Goal: Task Accomplishment & Management: Use online tool/utility

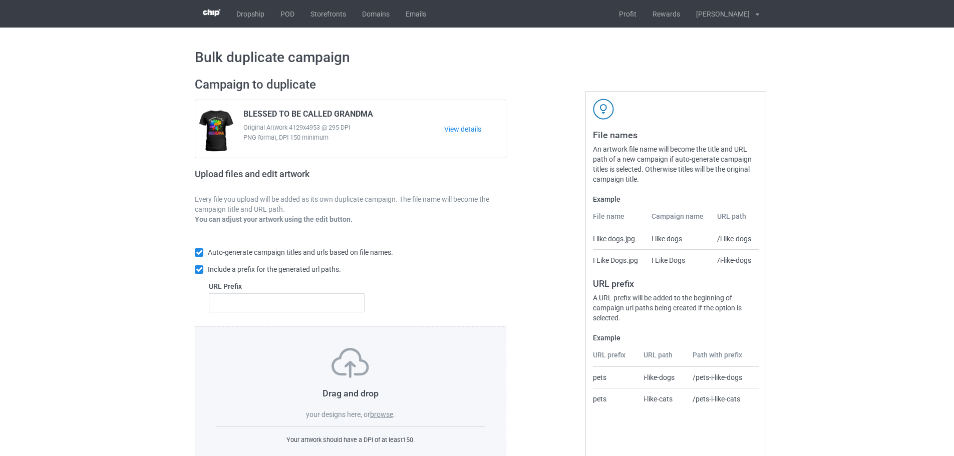
click at [127, 277] on div "Bulk duplicate campaign Campaign to duplicate BLESSED TO BE CALLED GRANDMA Orig…" at bounding box center [477, 258] width 954 height 460
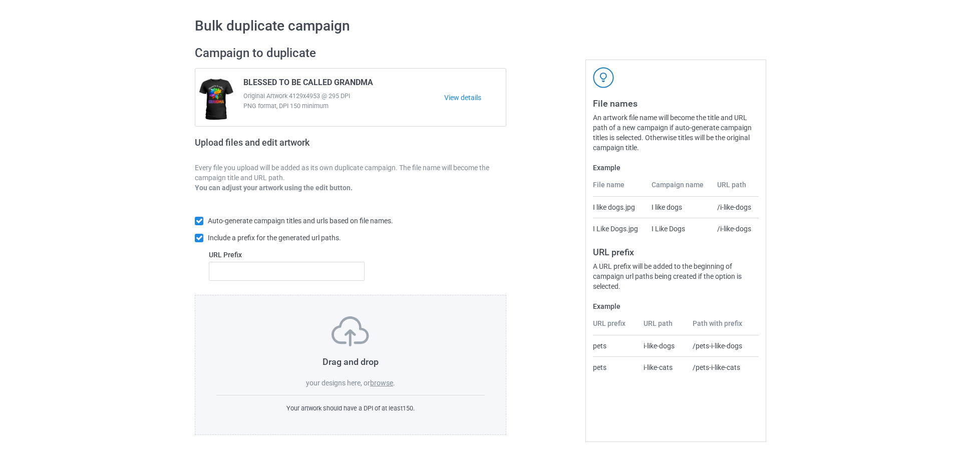
scroll to position [32, 0]
click at [384, 389] on div "Drag and drop your designs here, or browse . Your artwork should have a DPI of …" at bounding box center [351, 365] width 312 height 140
click at [384, 386] on label "browse" at bounding box center [381, 383] width 23 height 8
click at [0, 0] on input "browse" at bounding box center [0, 0] width 0 height 0
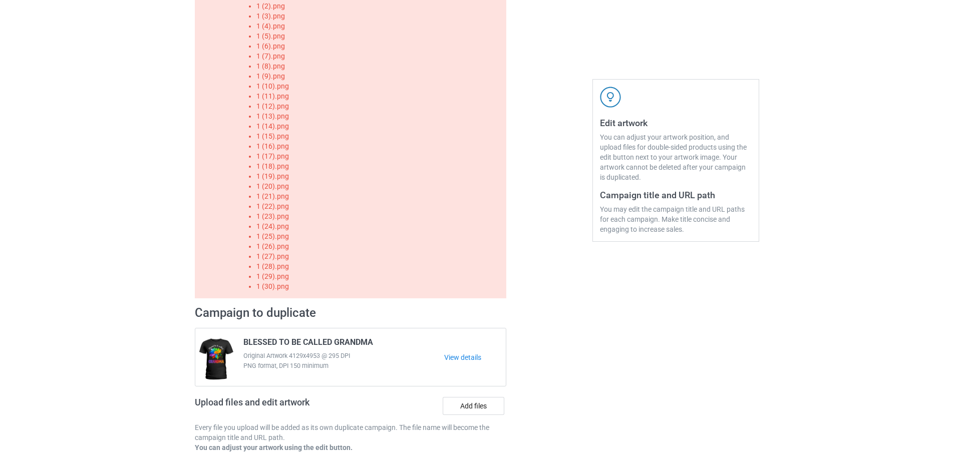
scroll to position [142, 0]
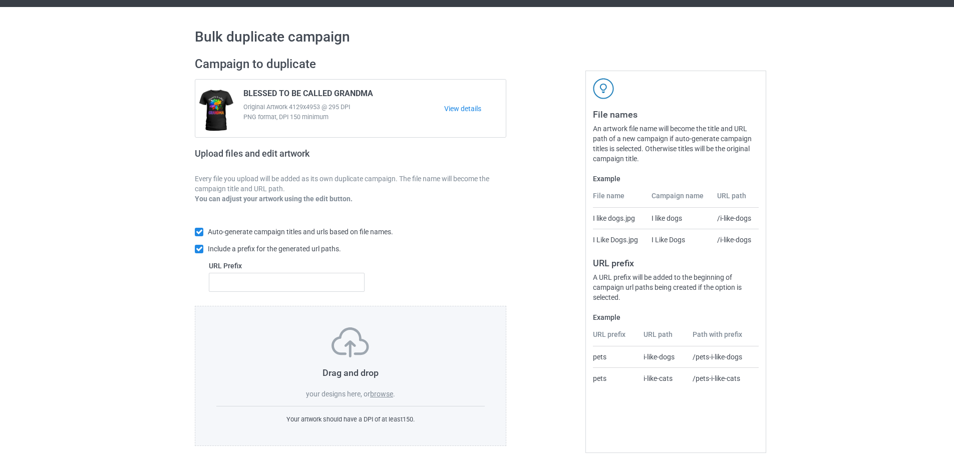
scroll to position [32, 0]
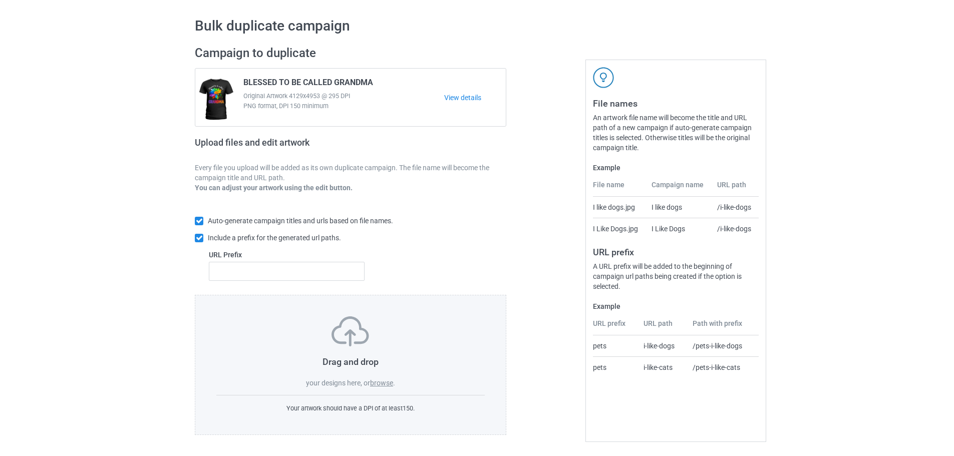
click at [382, 382] on label "browse" at bounding box center [381, 383] width 23 height 8
click at [0, 0] on input "browse" at bounding box center [0, 0] width 0 height 0
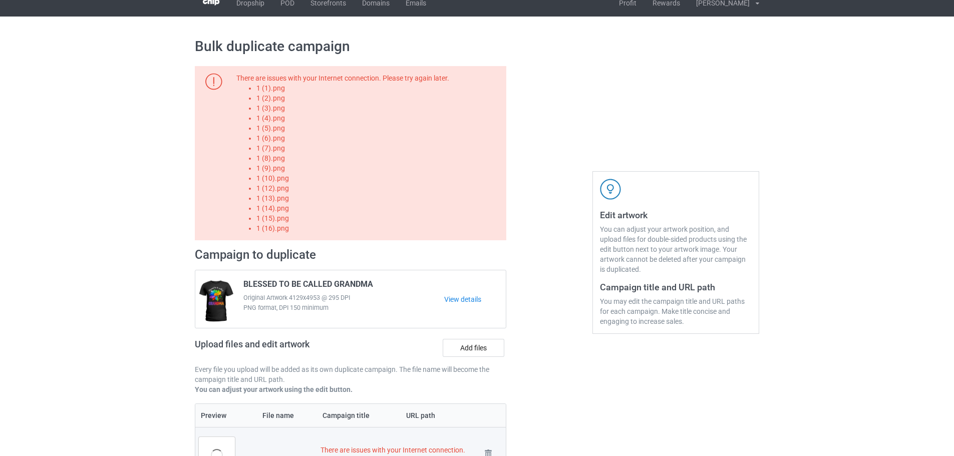
scroll to position [0, 0]
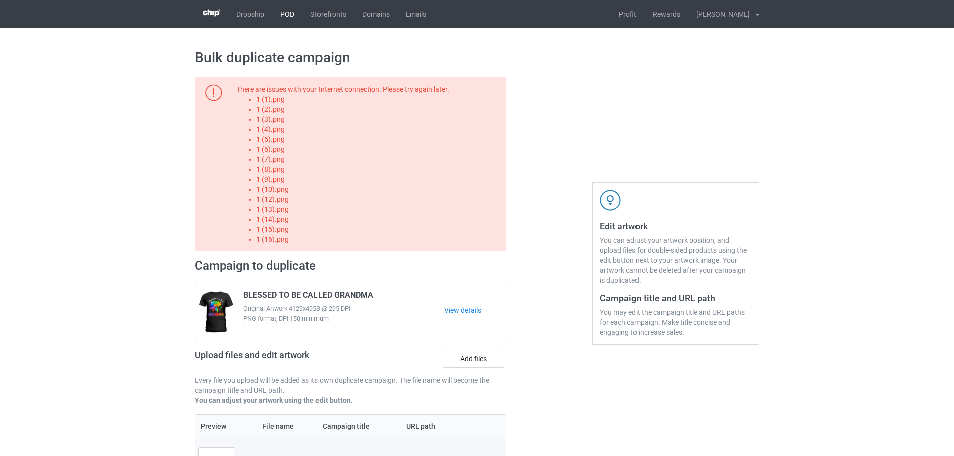
click at [283, 10] on link "POD" at bounding box center [288, 14] width 30 height 28
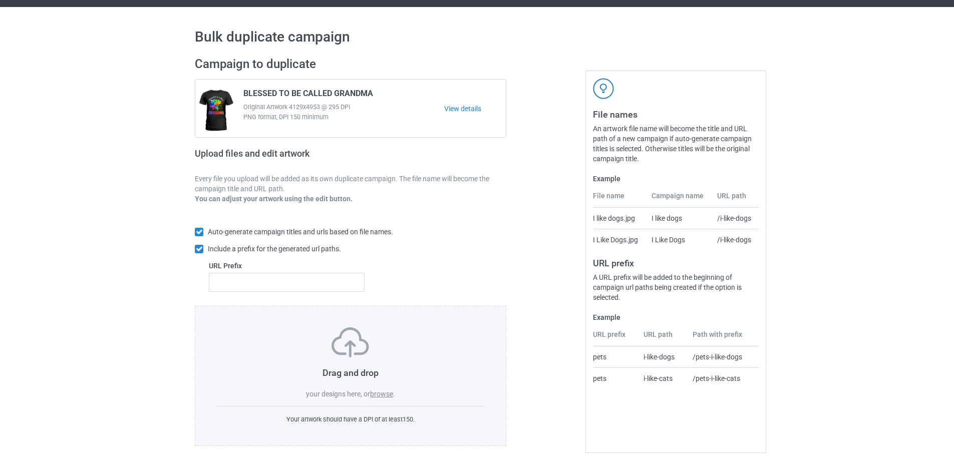
scroll to position [32, 0]
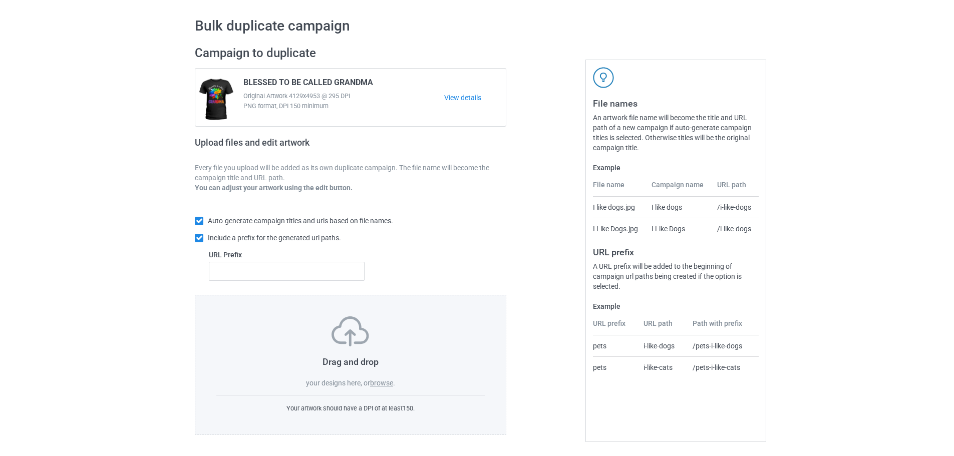
click at [377, 384] on label "browse" at bounding box center [381, 383] width 23 height 8
click at [0, 0] on input "browse" at bounding box center [0, 0] width 0 height 0
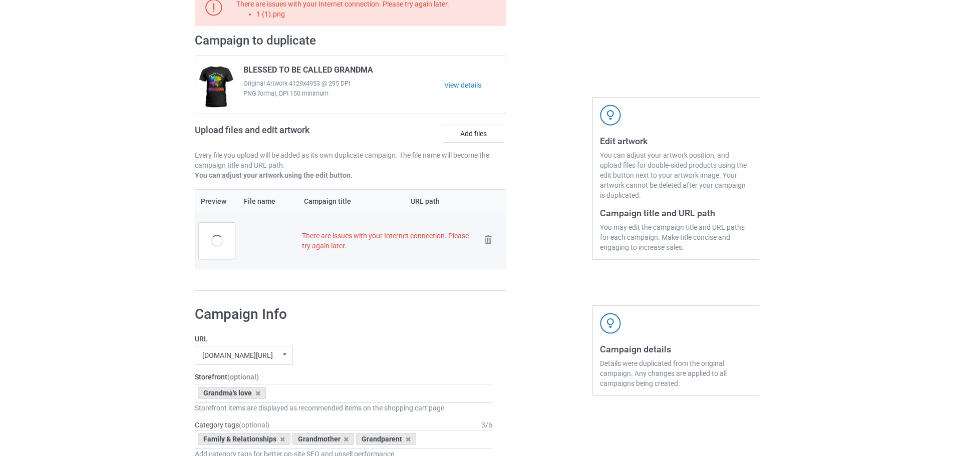
scroll to position [0, 0]
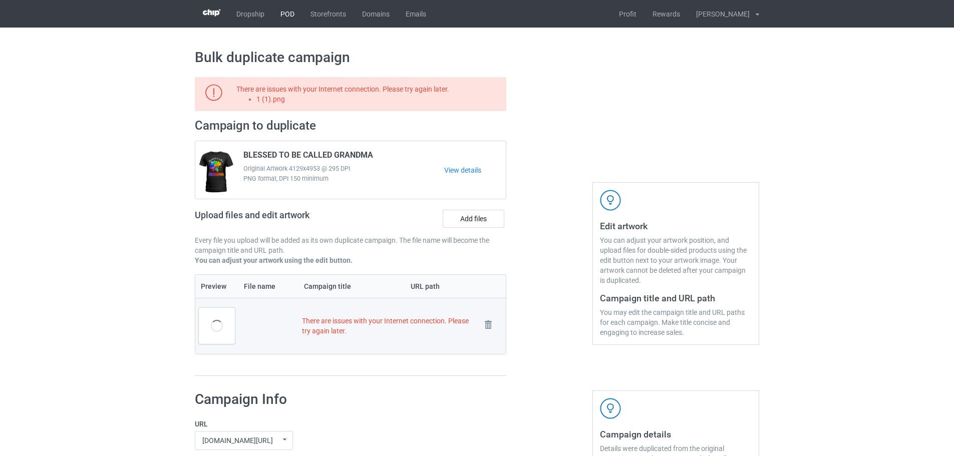
click at [285, 14] on link "POD" at bounding box center [288, 14] width 30 height 28
